Goal: Task Accomplishment & Management: Use online tool/utility

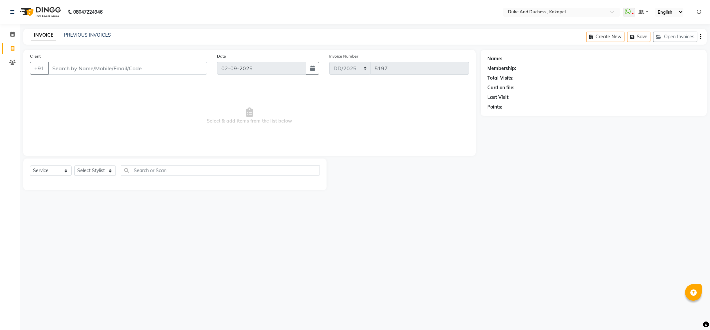
select select "service"
click at [89, 32] on link "PREVIOUS INVOICES" at bounding box center [87, 35] width 47 height 6
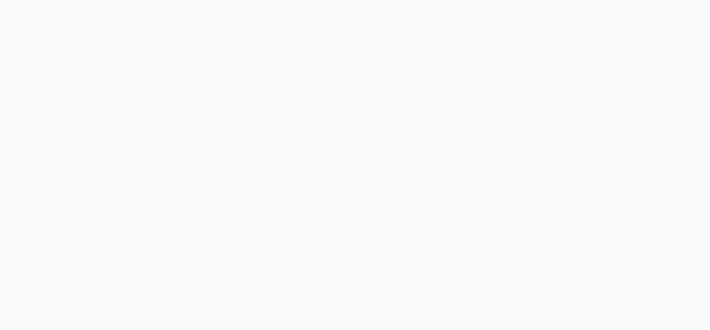
select select "service"
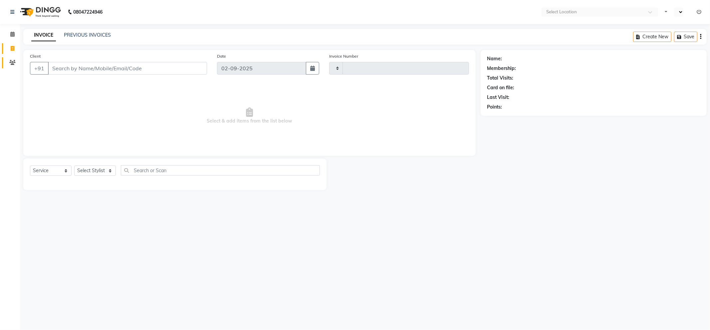
type input "5197"
select select "en"
select select "5687"
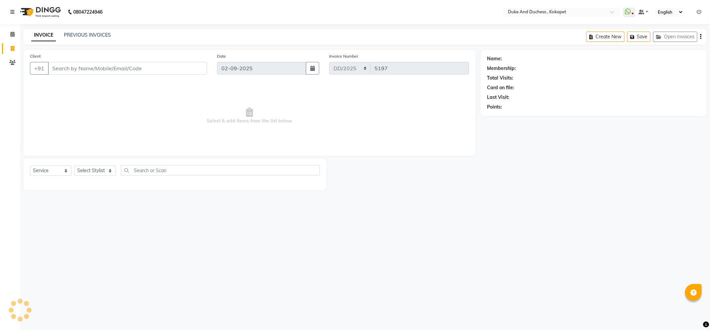
click at [124, 70] on input "Client" at bounding box center [127, 68] width 159 height 13
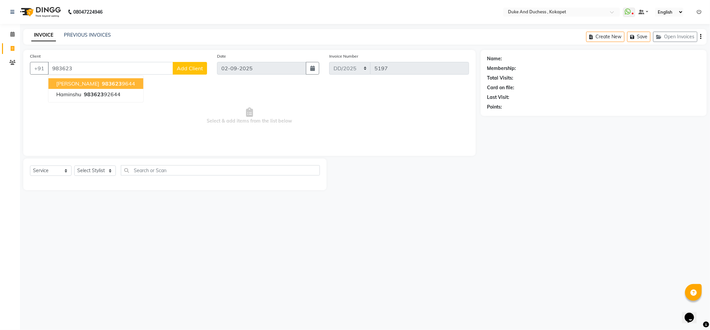
click at [117, 82] on button "[PERSON_NAME] 983623 9644" at bounding box center [95, 83] width 95 height 11
type input "9836239644"
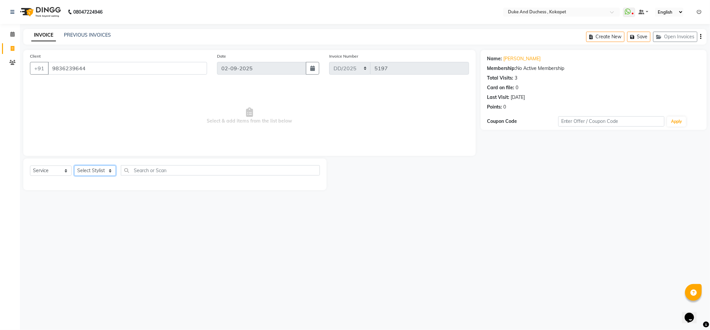
click at [94, 167] on select "Select Stylist Admin Aishwarya Ravula Anu Rai Arman Bijesh Naik Duke & Duchess …" at bounding box center [95, 170] width 42 height 10
select select "38838"
click at [74, 166] on select "Select Stylist Admin Aishwarya Ravula Anu Rai Arman Bijesh Naik Duke & Duchess …" at bounding box center [95, 170] width 42 height 10
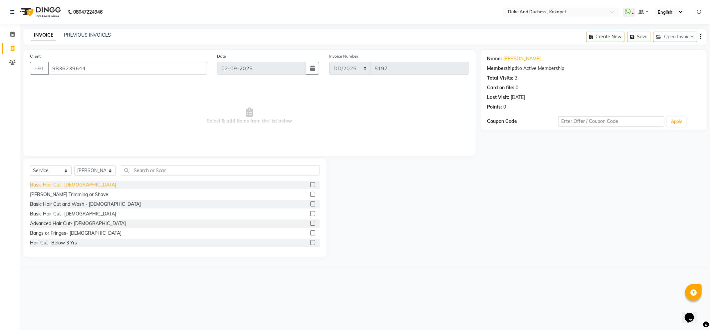
click at [58, 187] on div "Basic Hair Cut- Male" at bounding box center [73, 184] width 86 height 7
checkbox input "false"
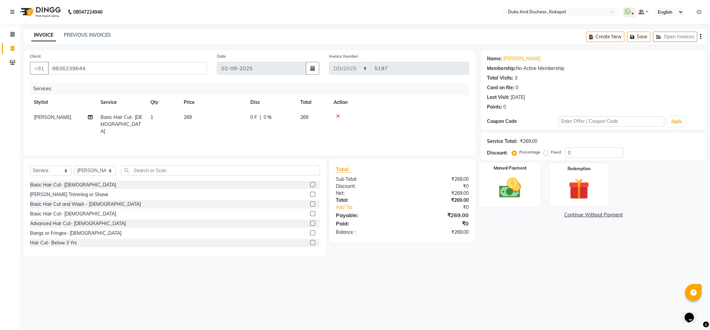
click at [510, 191] on img at bounding box center [510, 187] width 36 height 25
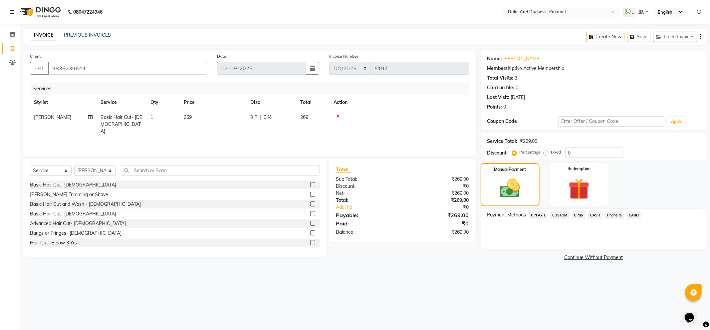
click at [611, 215] on span "PhonePe" at bounding box center [614, 215] width 19 height 8
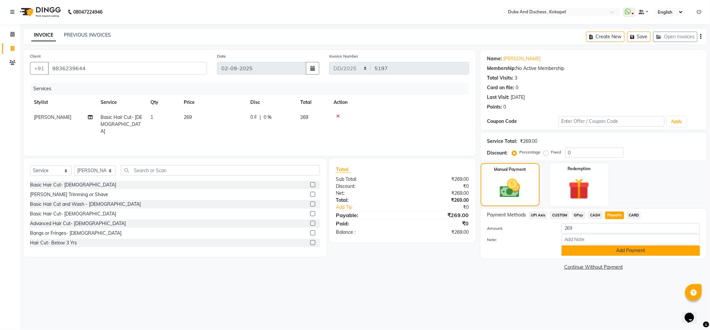
click at [613, 253] on button "Add Payment" at bounding box center [631, 250] width 138 height 10
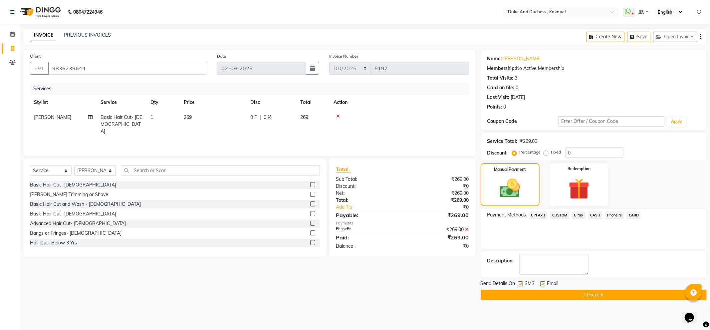
click at [574, 291] on button "Checkout" at bounding box center [594, 295] width 226 height 10
